Goal: Information Seeking & Learning: Learn about a topic

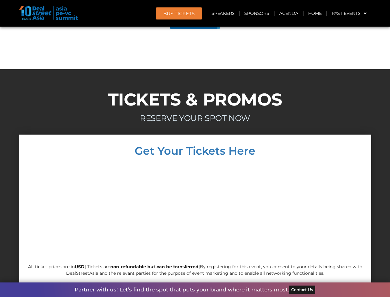
scroll to position [3500, 0]
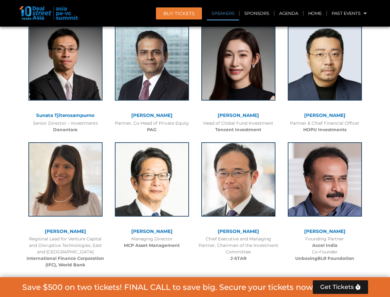
scroll to position [759, 0]
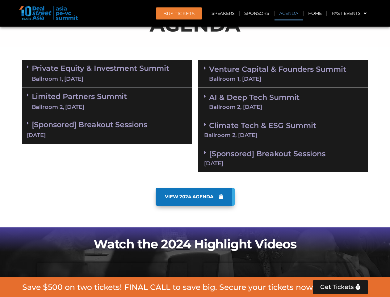
scroll to position [383, 0]
